Goal: Information Seeking & Learning: Learn about a topic

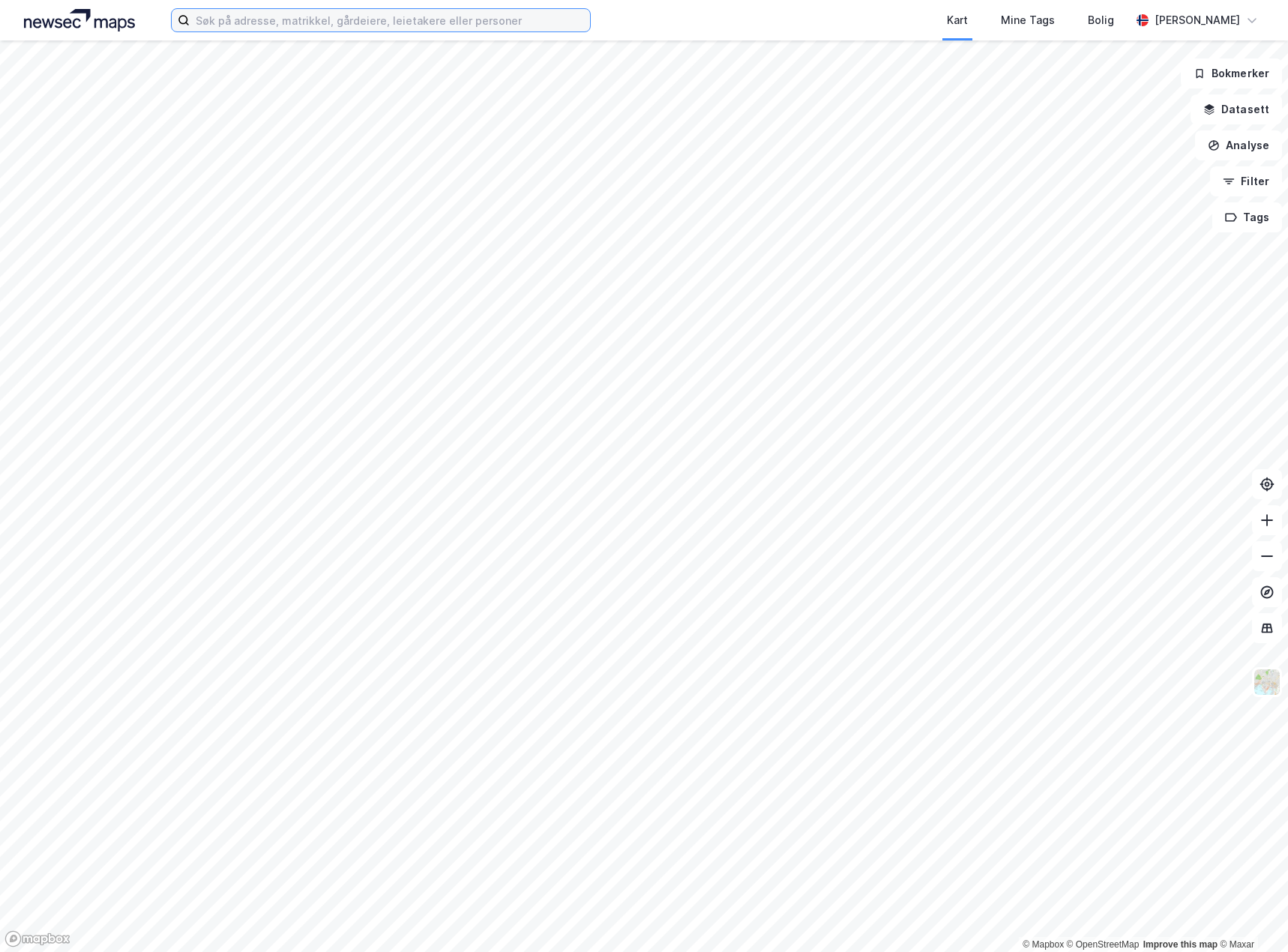
click at [225, 20] on input at bounding box center [389, 20] width 400 height 23
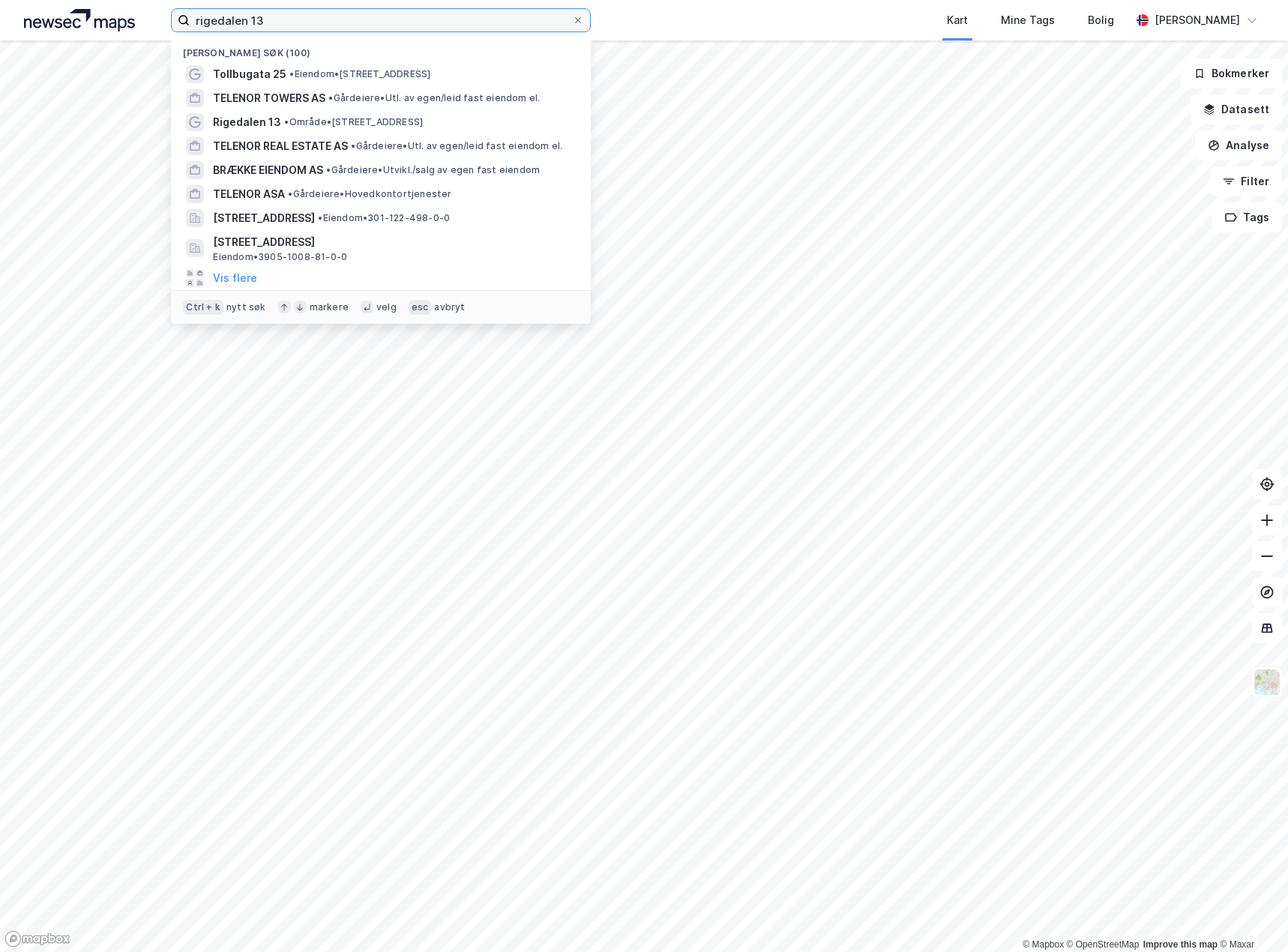
type input "rigedalen 13"
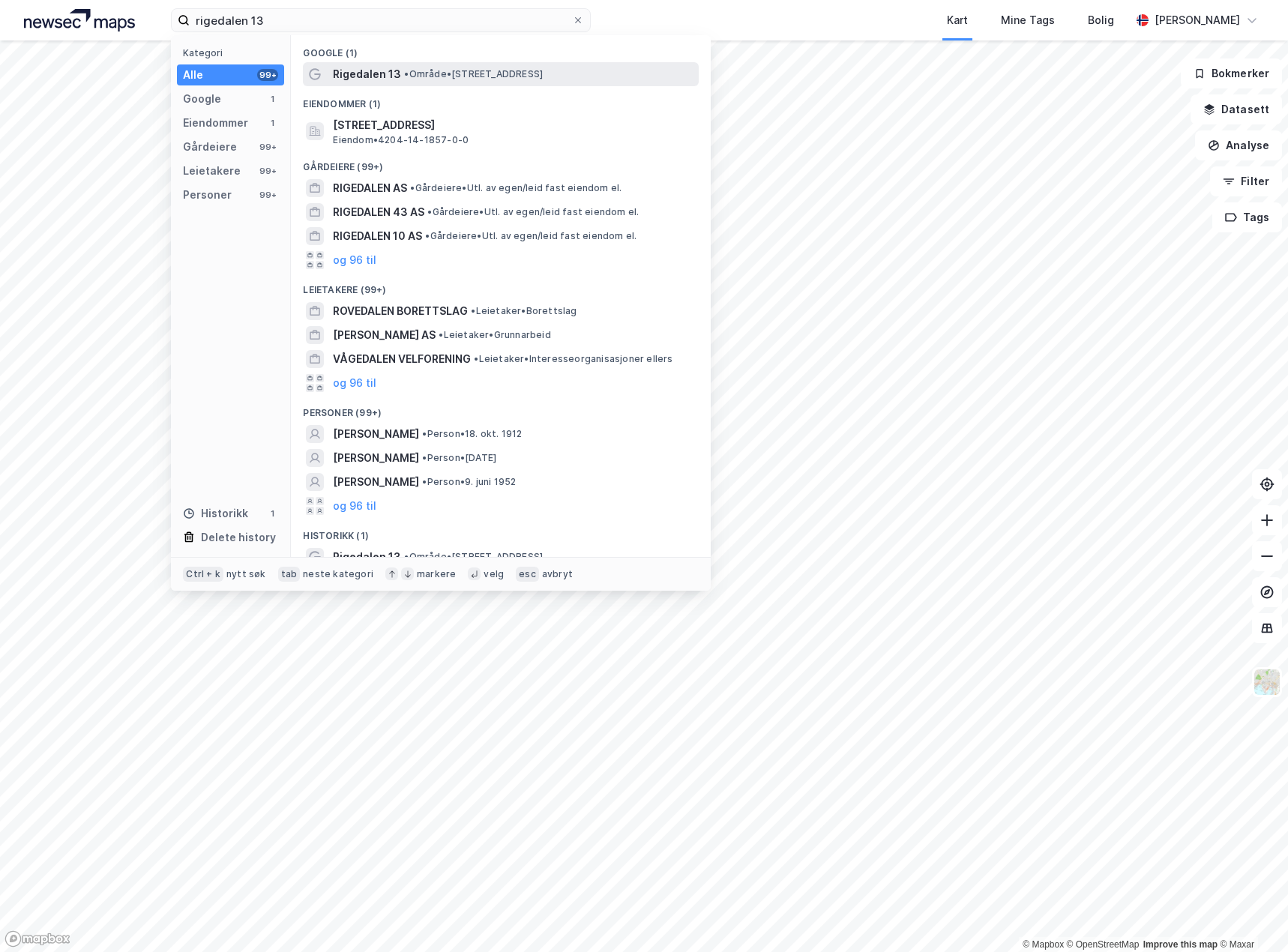
click at [384, 70] on span "Rigedalen 13" at bounding box center [366, 74] width 68 height 18
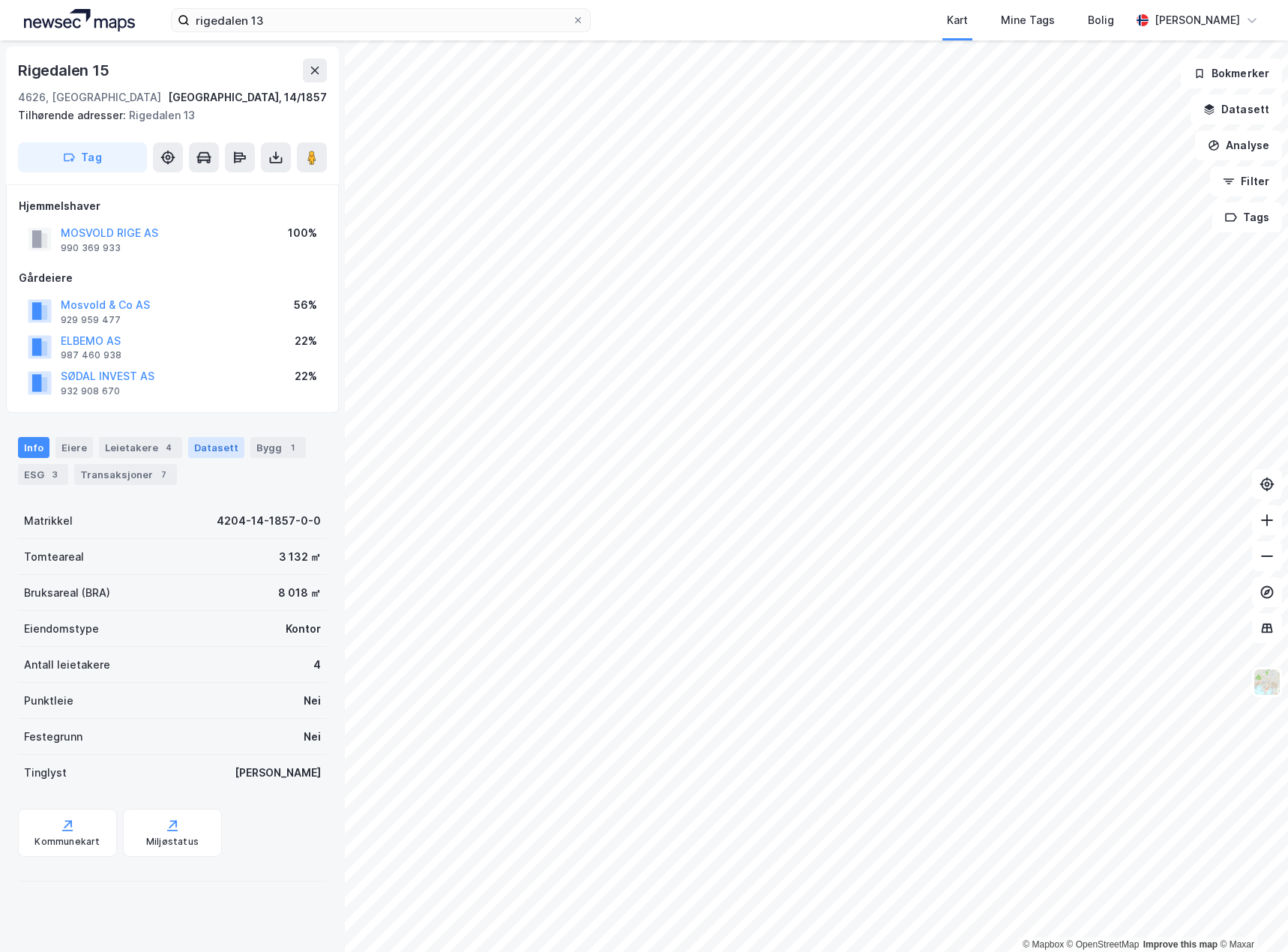
click at [220, 450] on div "Datasett" at bounding box center [216, 447] width 56 height 21
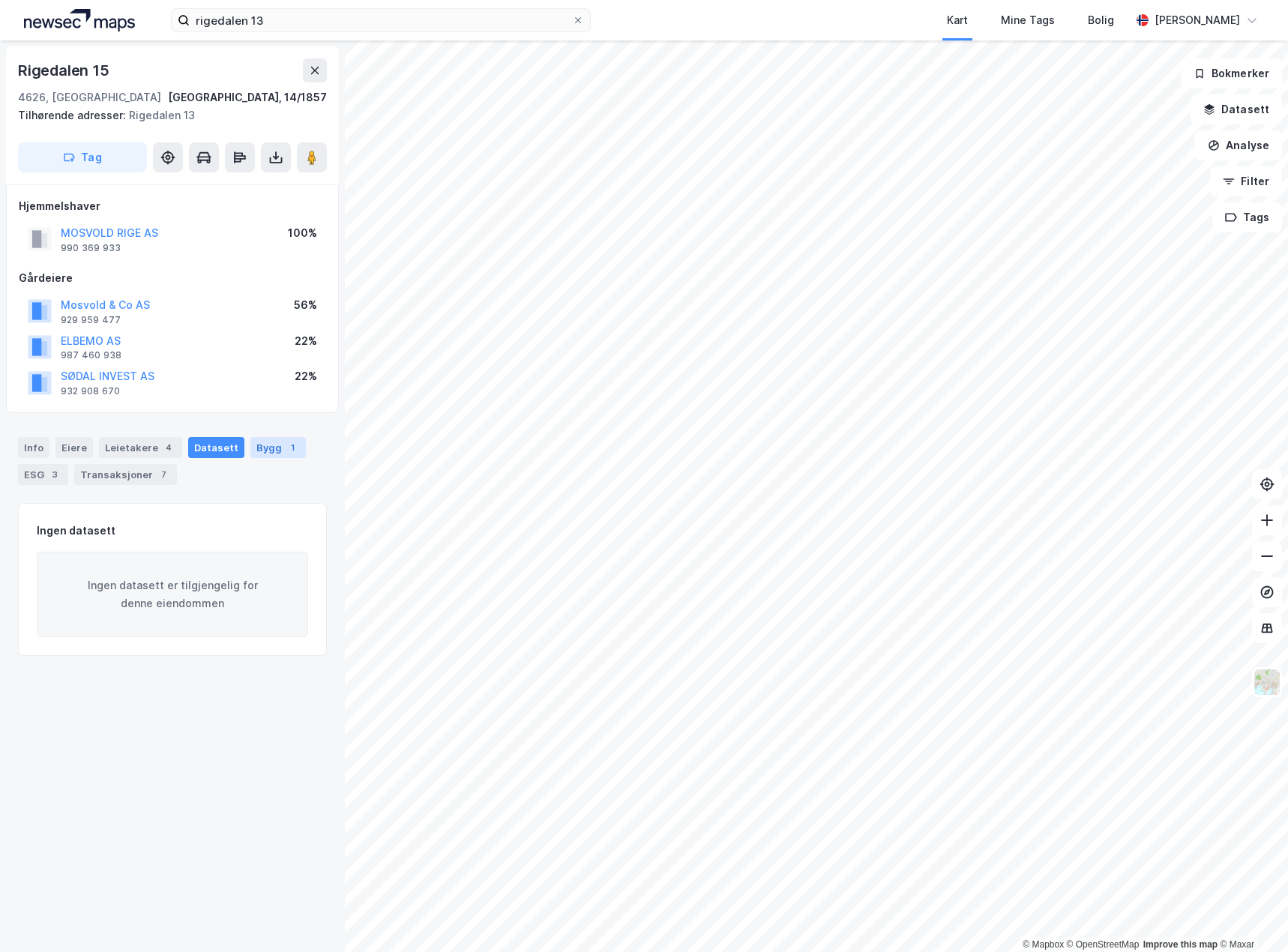
click at [265, 447] on div "Bygg 1" at bounding box center [278, 447] width 56 height 21
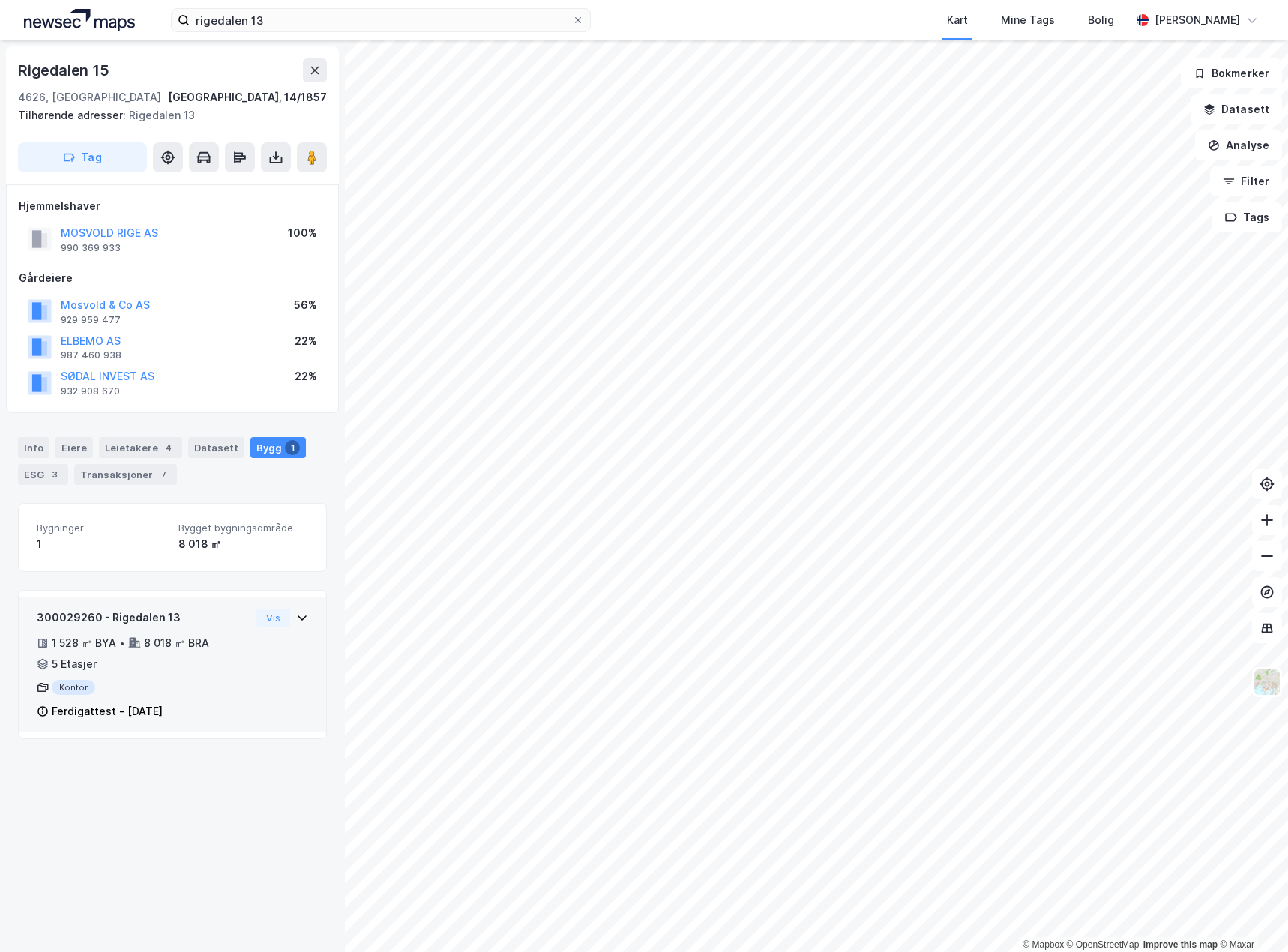
click at [296, 614] on icon at bounding box center [301, 617] width 12 height 12
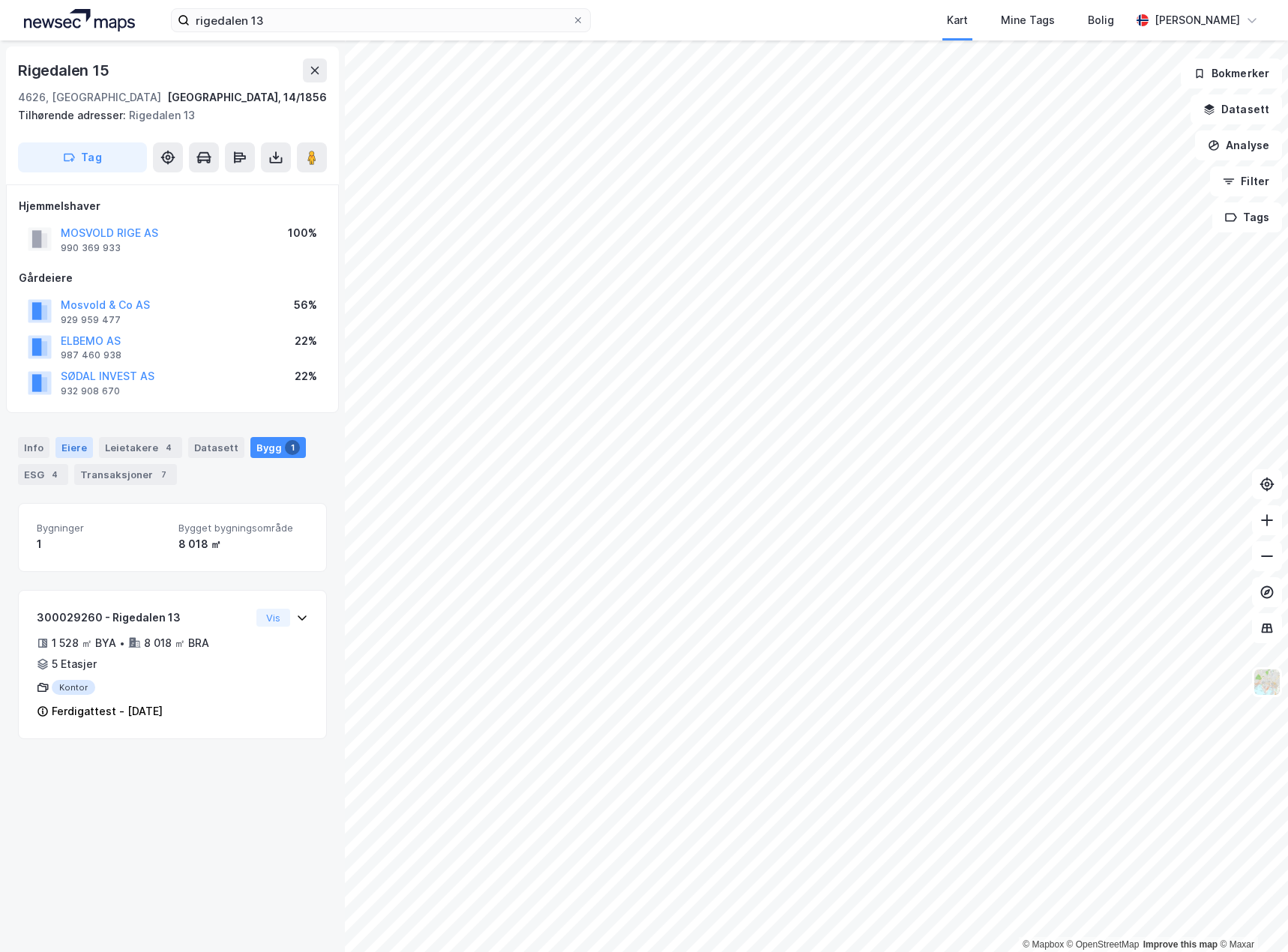
click at [79, 449] on div "Eiere" at bounding box center [74, 447] width 38 height 21
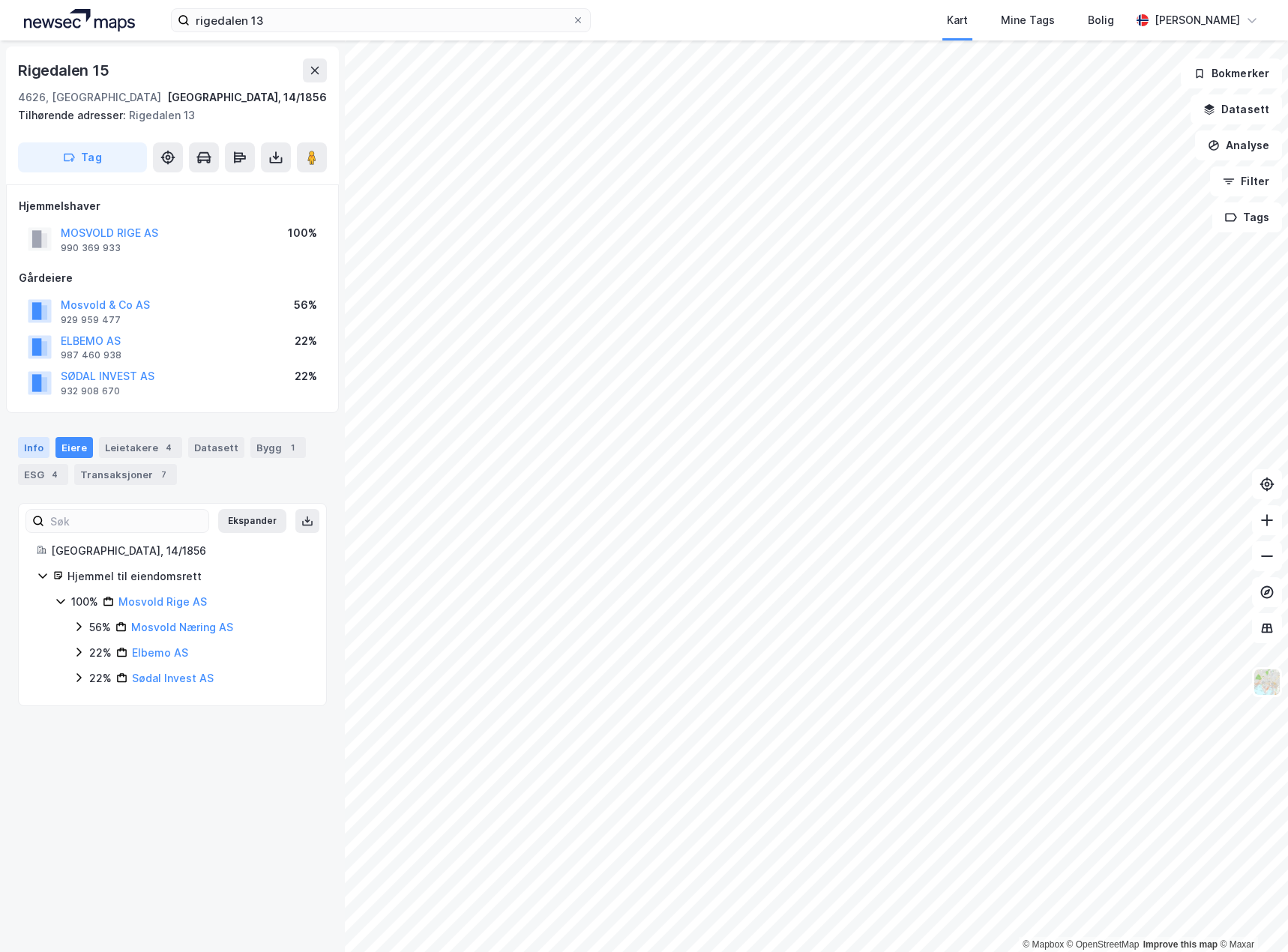
click at [39, 449] on div "Info" at bounding box center [34, 447] width 31 height 21
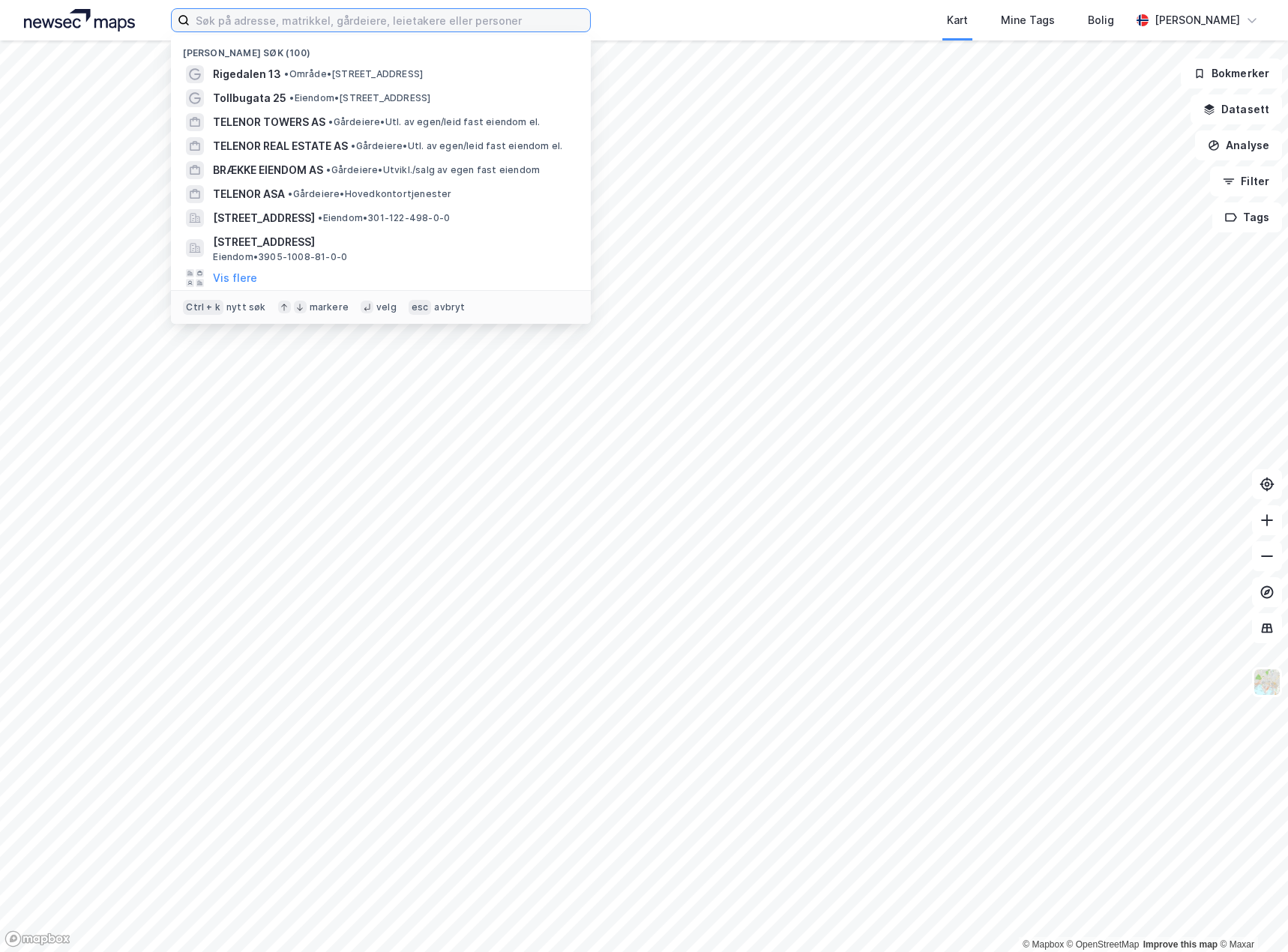
drag, startPoint x: 234, startPoint y: 20, endPoint x: 238, endPoint y: 31, distance: 11.7
click at [237, 23] on input at bounding box center [389, 20] width 400 height 23
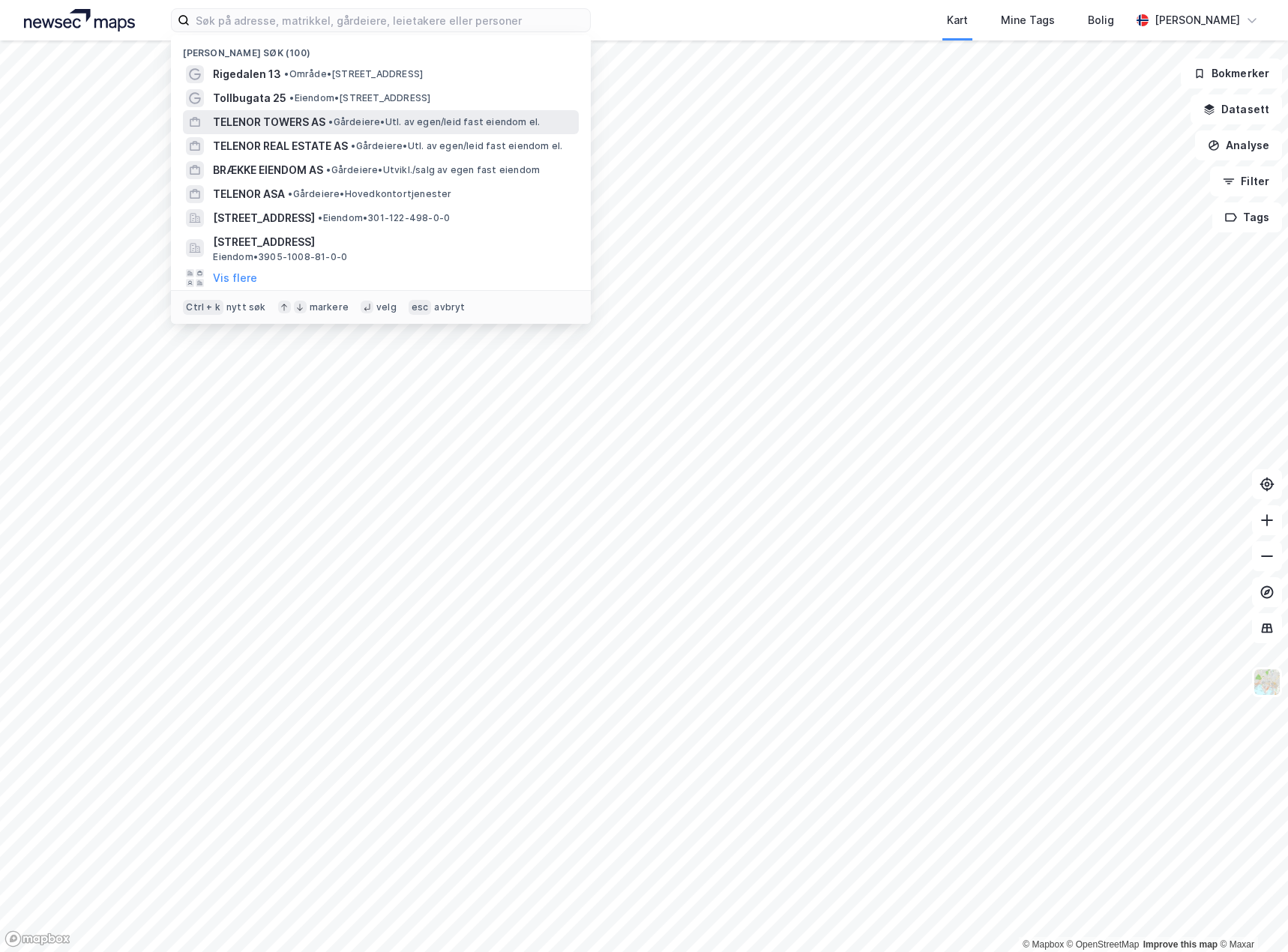
click at [312, 117] on span "TELENOR TOWERS AS" at bounding box center [269, 122] width 113 height 18
